Goal: Navigation & Orientation: Find specific page/section

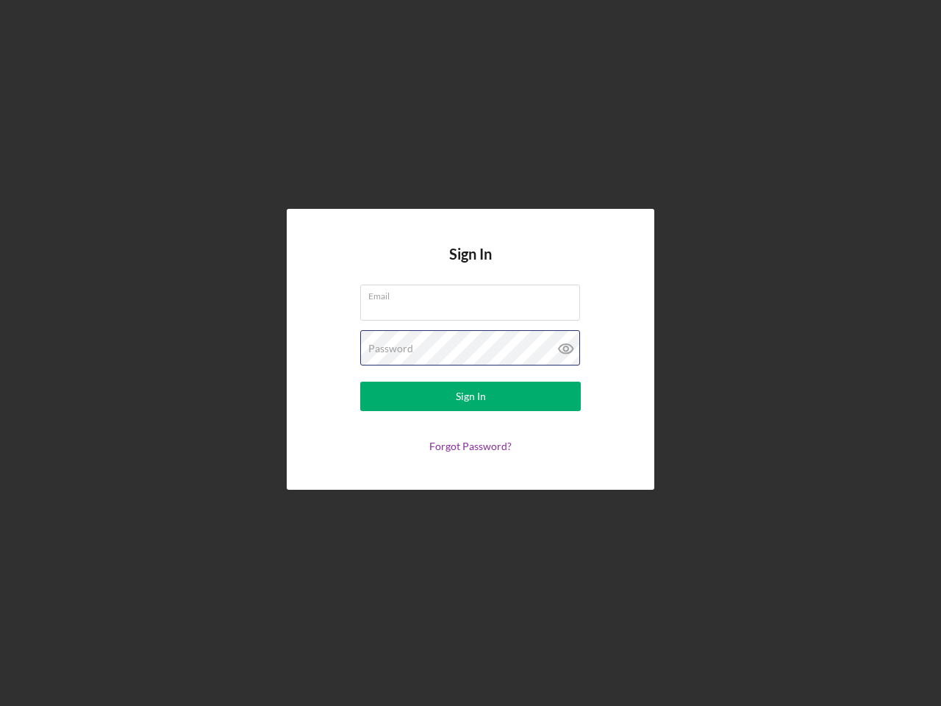
click at [470, 353] on div "Password" at bounding box center [470, 348] width 221 height 37
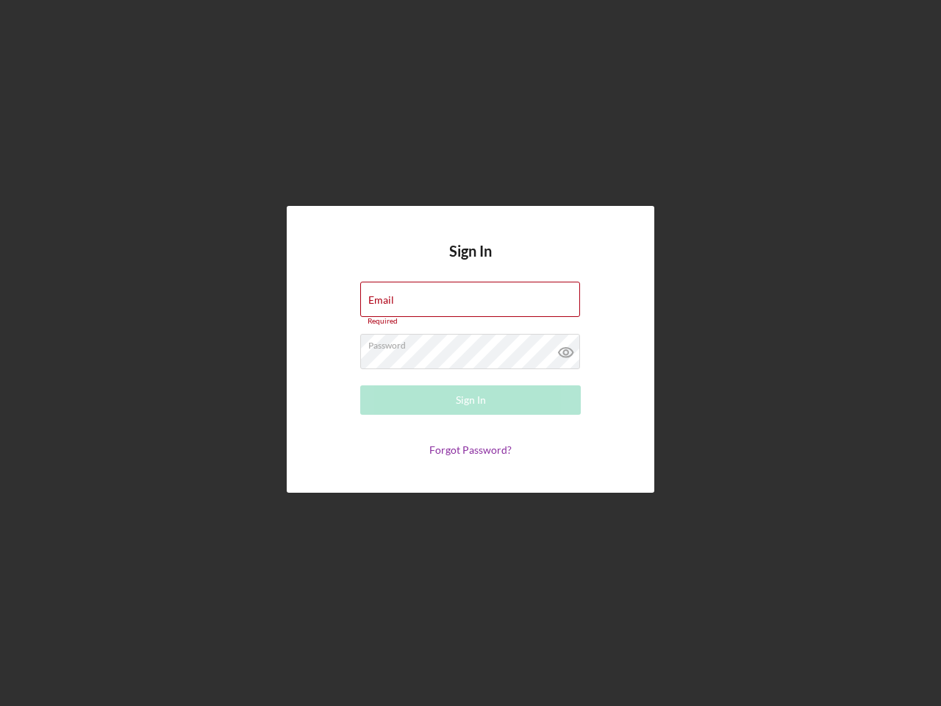
click at [566, 348] on icon at bounding box center [566, 352] width 37 height 37
